Goal: Information Seeking & Learning: Learn about a topic

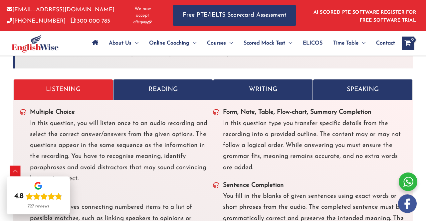
scroll to position [1837, 0]
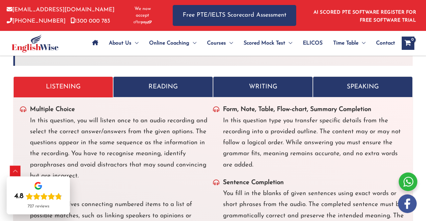
click at [159, 93] on p "READING" at bounding box center [162, 87] width 89 height 11
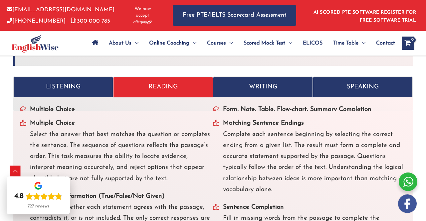
click at [164, 93] on p "READING" at bounding box center [162, 87] width 89 height 11
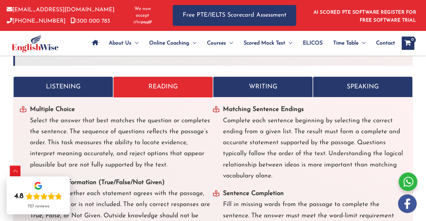
click at [47, 97] on link "LISTENING" at bounding box center [63, 87] width 100 height 21
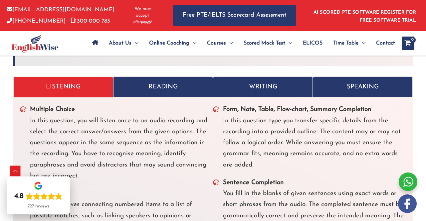
click at [261, 97] on link "WRITING" at bounding box center [263, 87] width 100 height 21
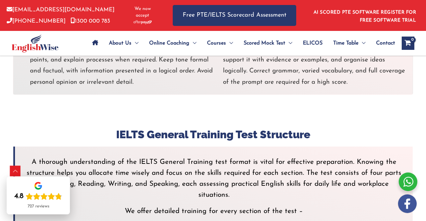
scroll to position [1930, 0]
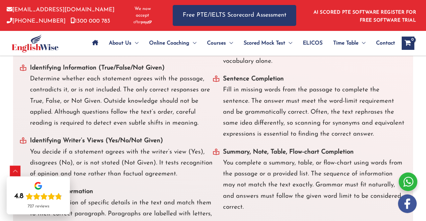
scroll to position [1946, 0]
